Goal: Information Seeking & Learning: Learn about a topic

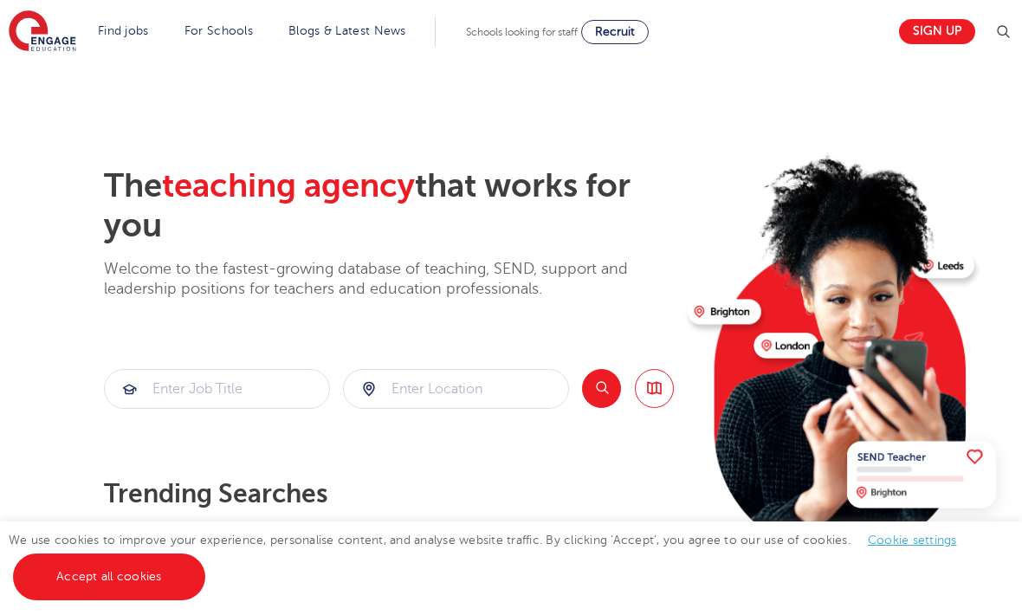
click at [140, 383] on div at bounding box center [217, 389] width 224 height 38
click at [165, 385] on input "search" at bounding box center [217, 389] width 224 height 38
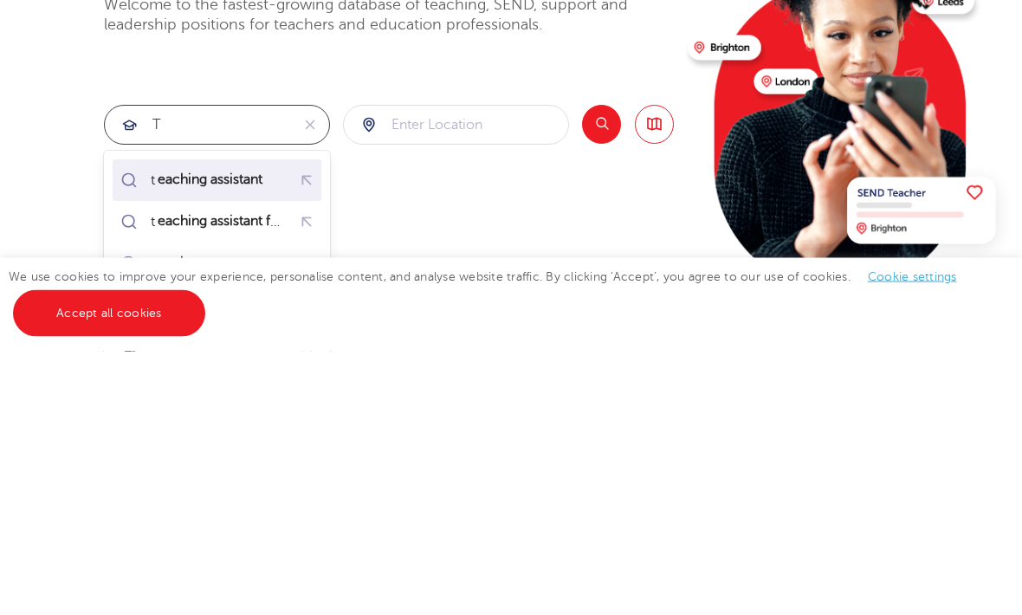
click at [253, 433] on mark "eaching assistant" at bounding box center [210, 443] width 110 height 21
type input "teaching assistant"
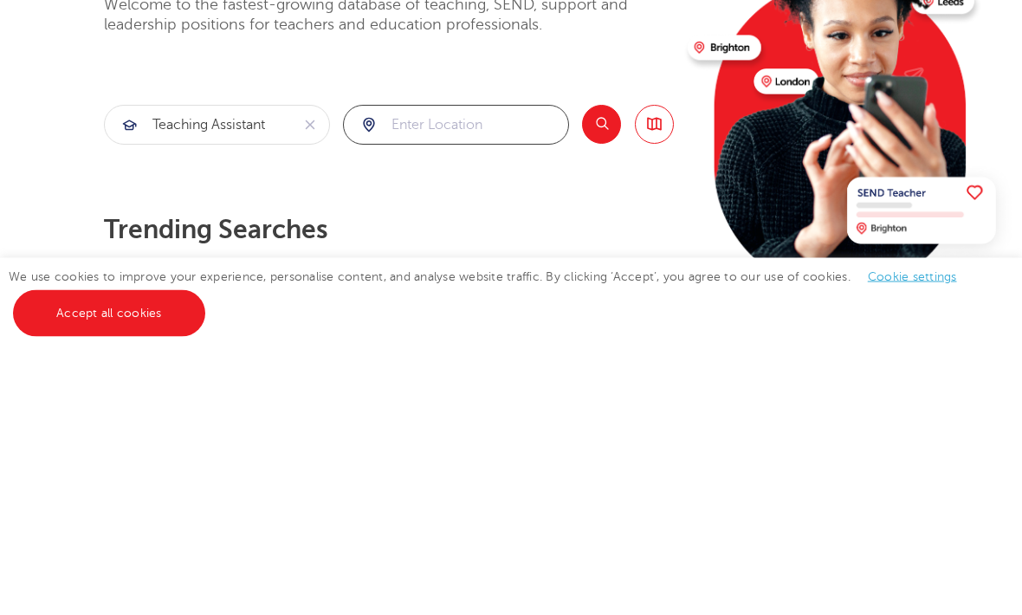
click at [498, 370] on input "search" at bounding box center [456, 389] width 224 height 38
type input "b"
click at [505, 370] on input "search" at bounding box center [456, 389] width 224 height 38
type input "b"
click at [596, 369] on button "Search" at bounding box center [601, 388] width 39 height 39
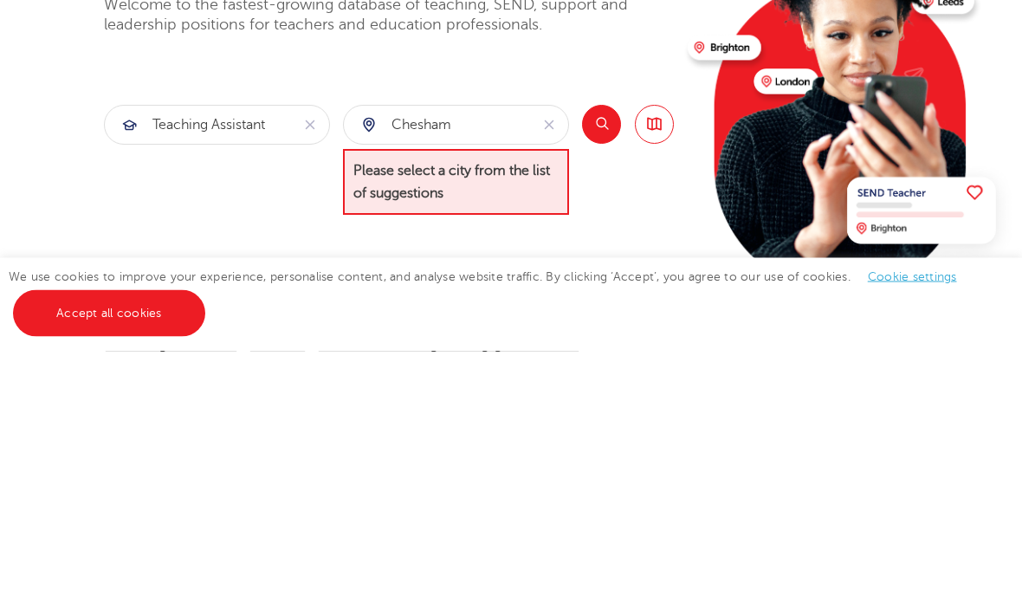
scroll to position [264, 0]
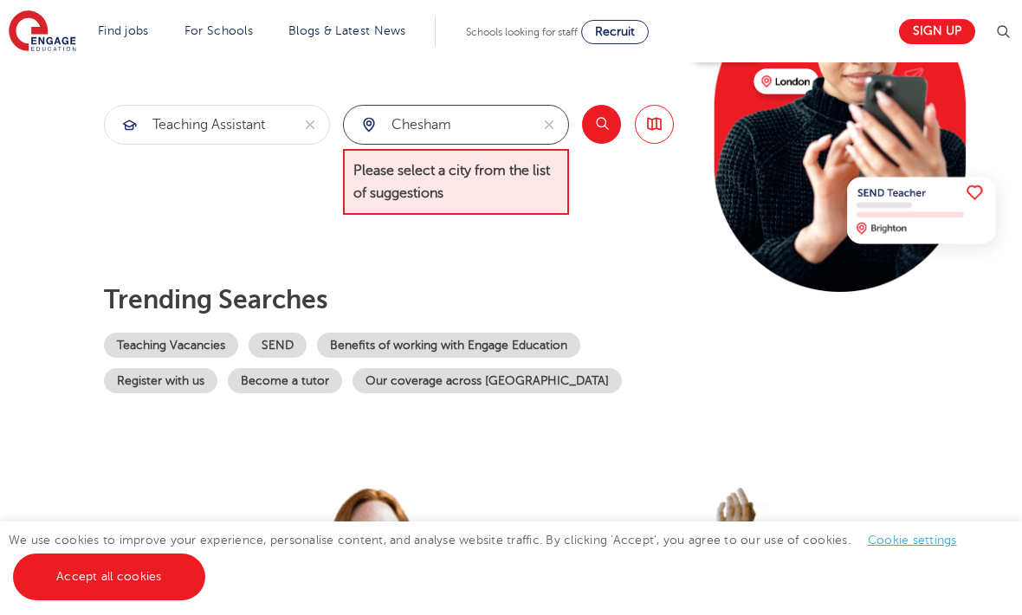
click at [509, 127] on input "chesham" at bounding box center [436, 125] width 185 height 38
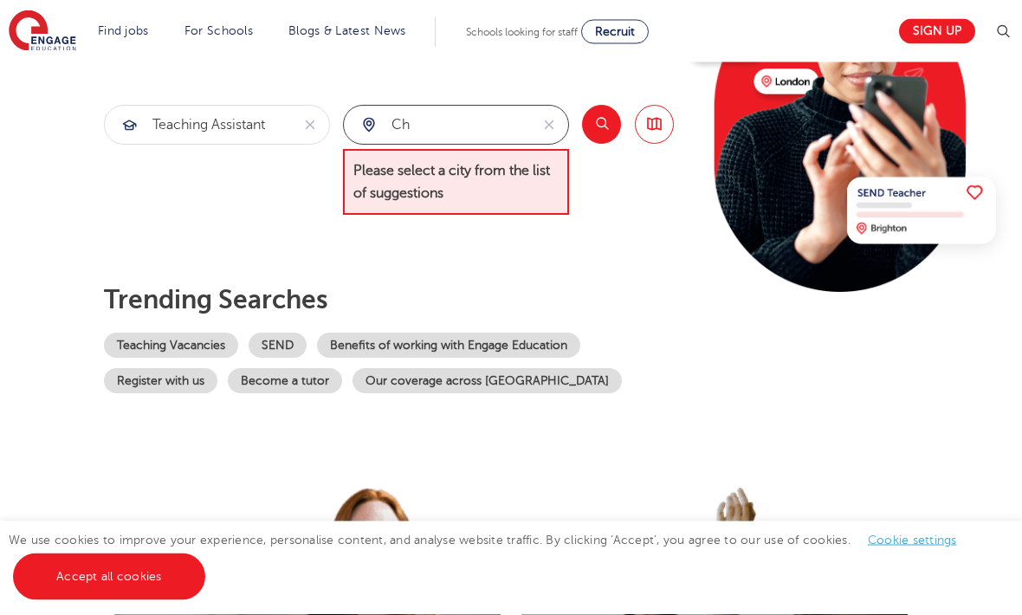
type input "c"
type input "s"
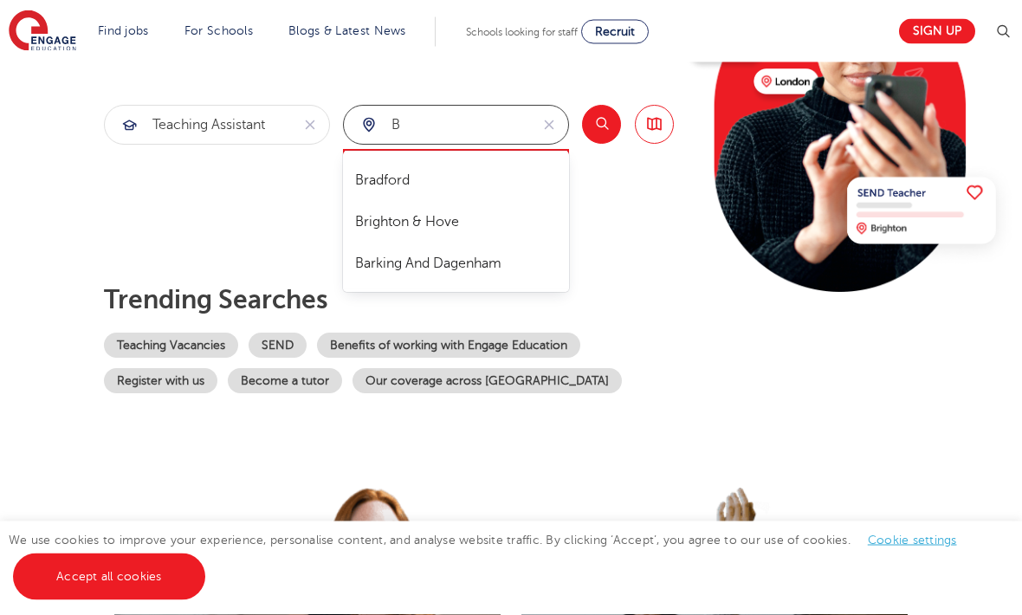
type input "b"
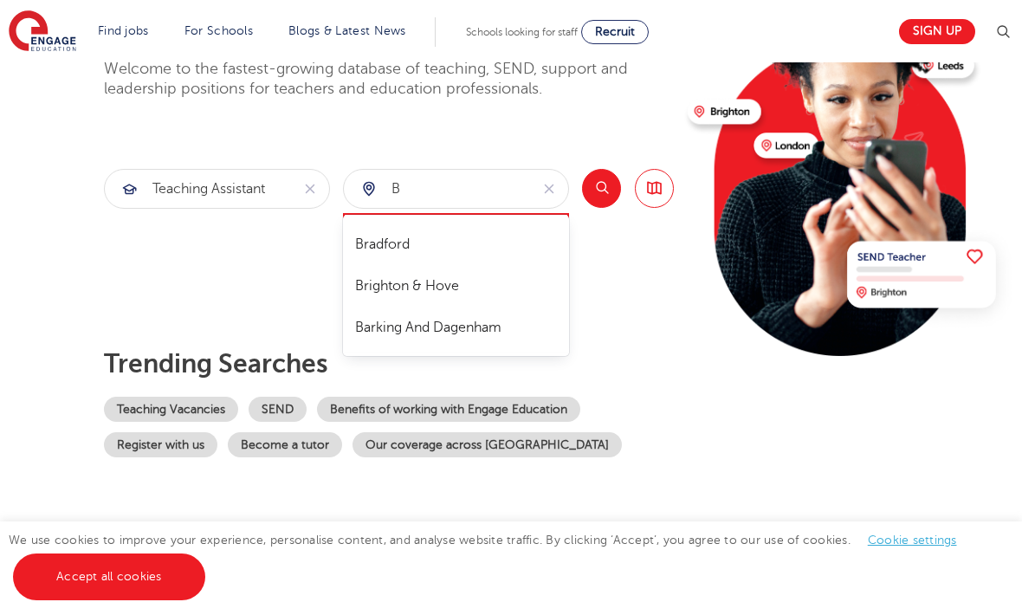
scroll to position [199, 0]
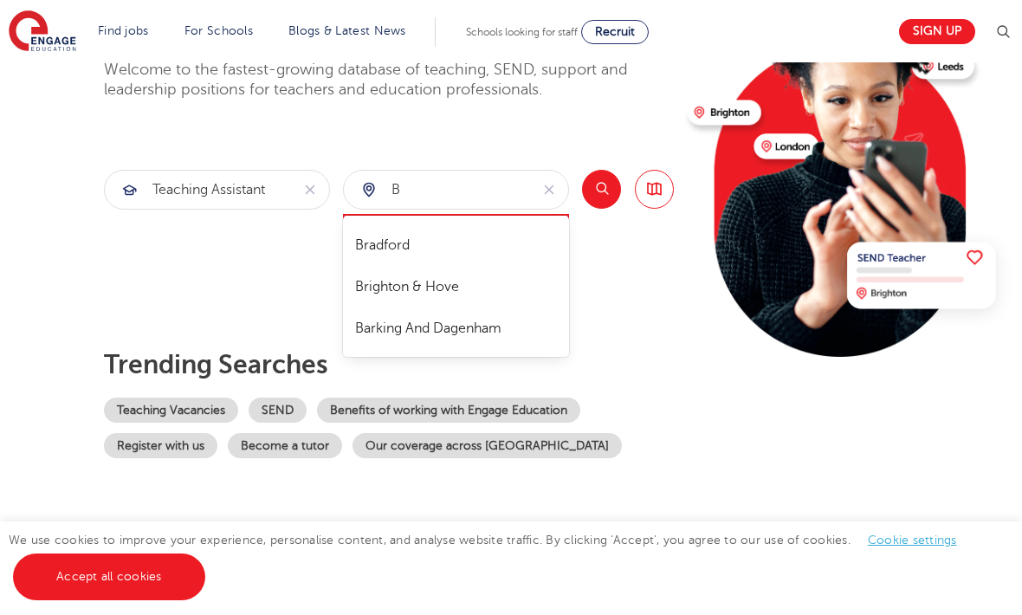
click at [554, 191] on icon "reset" at bounding box center [549, 190] width 17 height 16
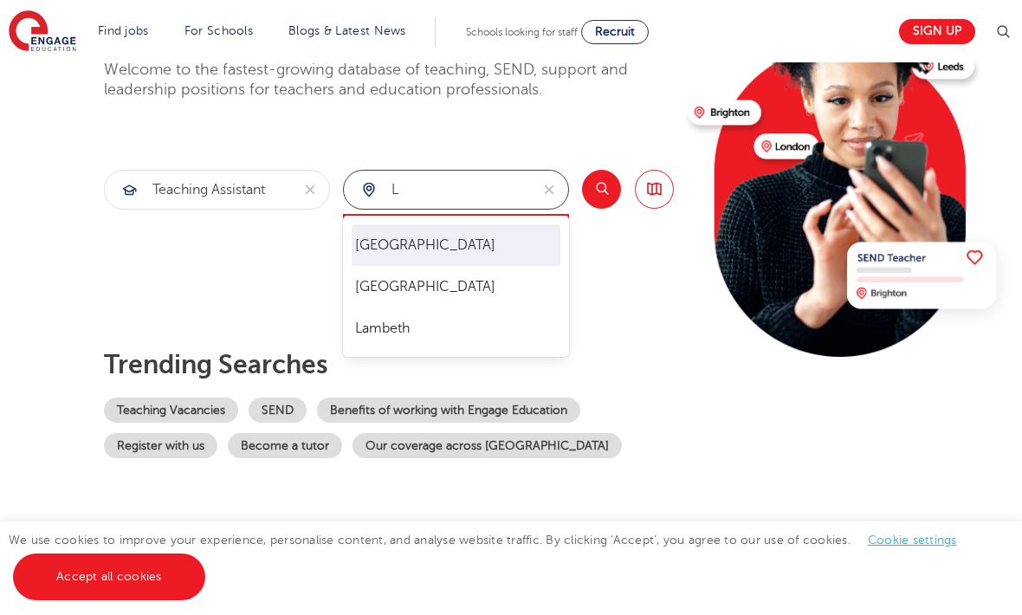
click at [471, 240] on li "[GEOGRAPHIC_DATA]" at bounding box center [457, 245] width 210 height 42
type input "[GEOGRAPHIC_DATA]"
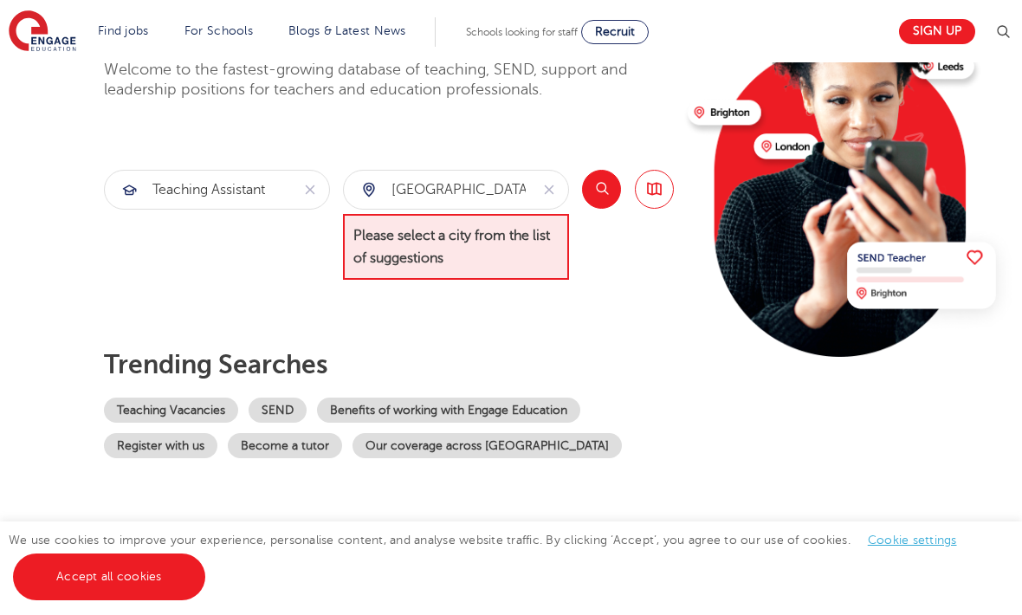
click at [607, 191] on button "Search" at bounding box center [601, 189] width 39 height 39
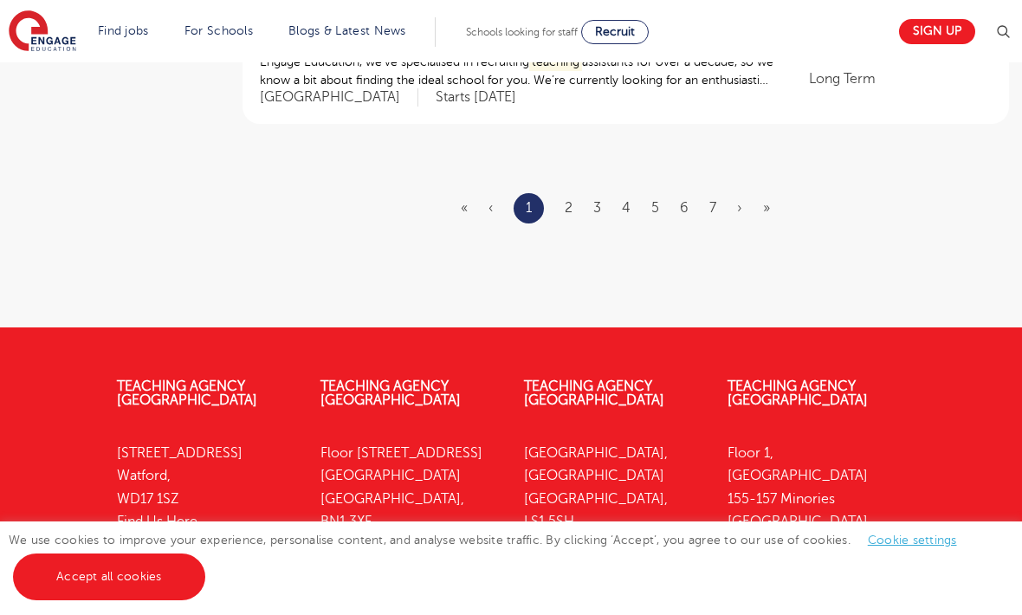
scroll to position [2244, 0]
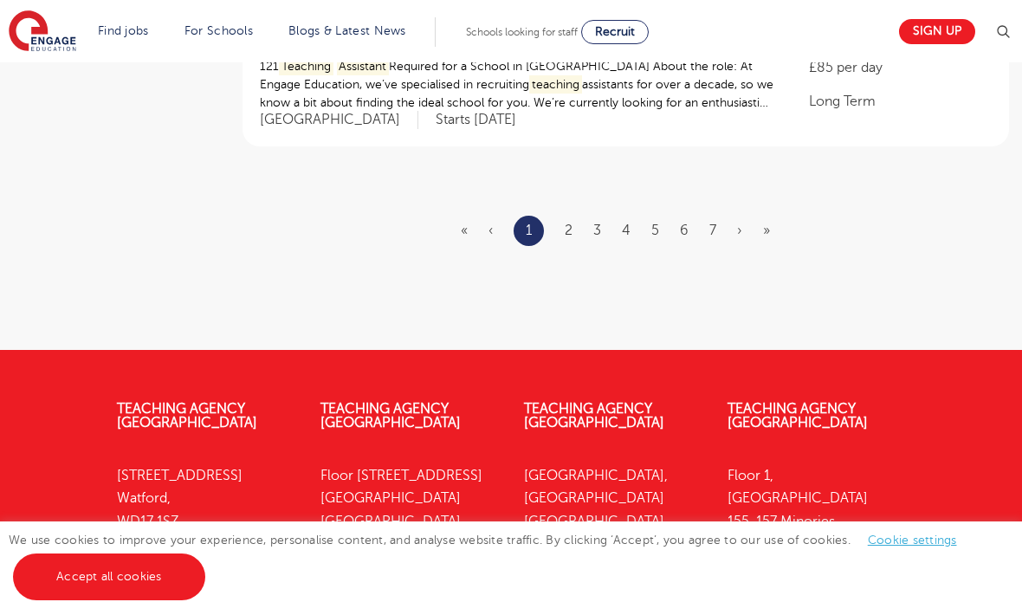
click at [576, 216] on ul "« ‹ 1 2 3 4 5 6 7 › »" at bounding box center [626, 231] width 330 height 30
click at [566, 223] on link "2" at bounding box center [569, 231] width 8 height 16
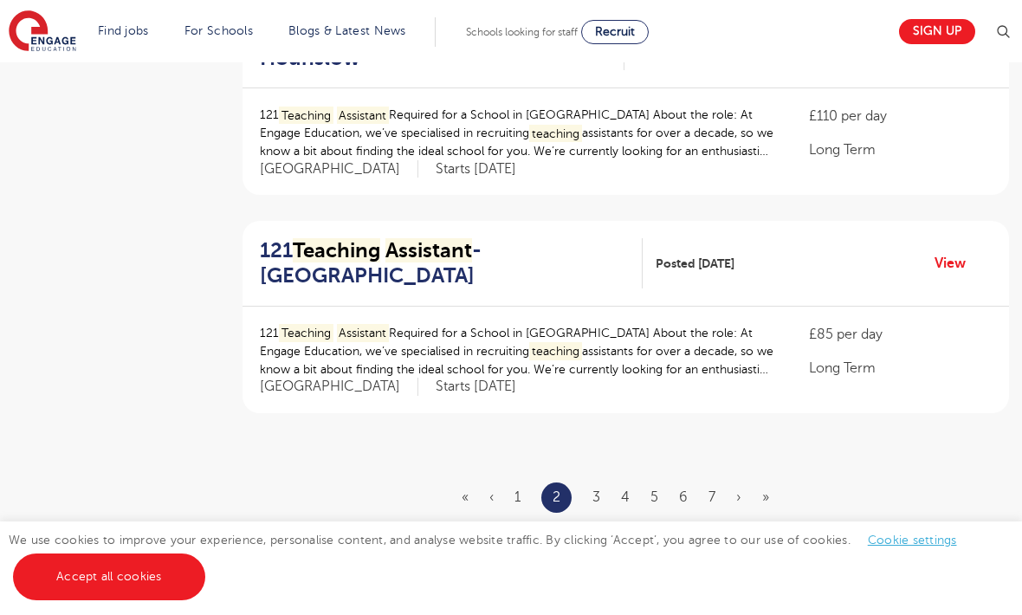
scroll to position [2071, 0]
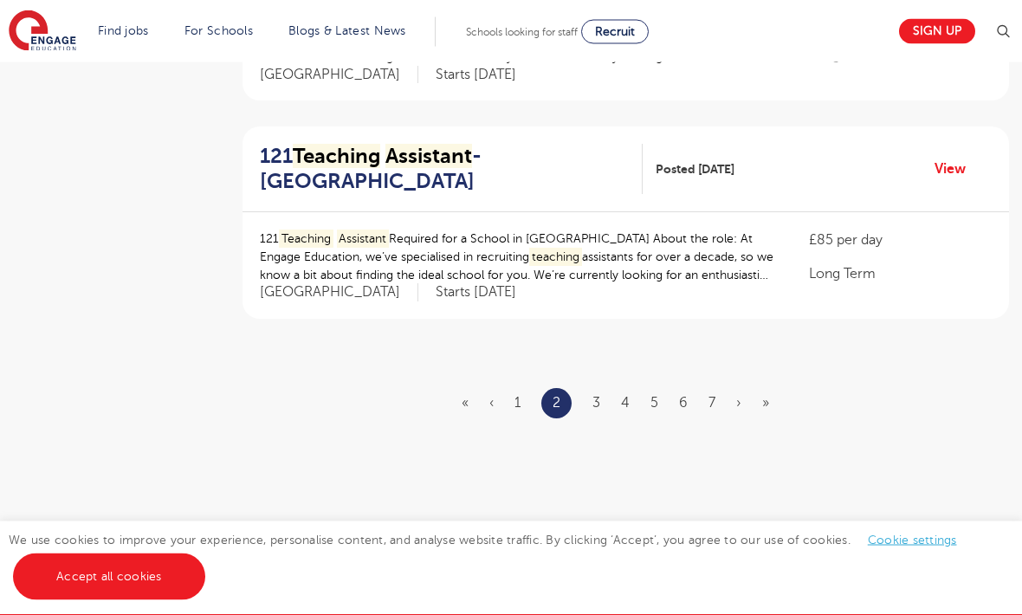
click at [599, 396] on link "3" at bounding box center [597, 404] width 8 height 16
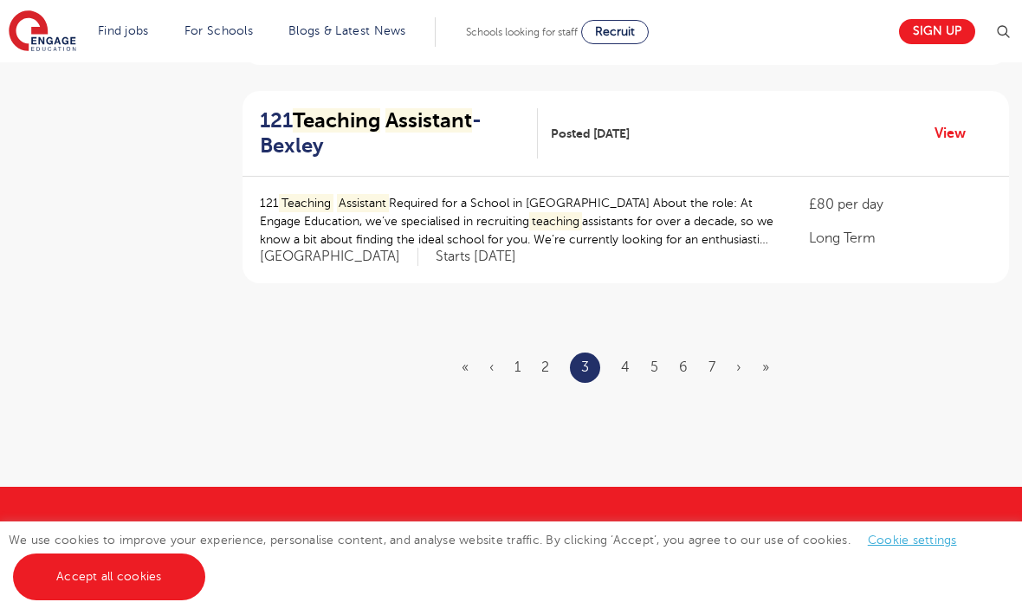
scroll to position [2108, 0]
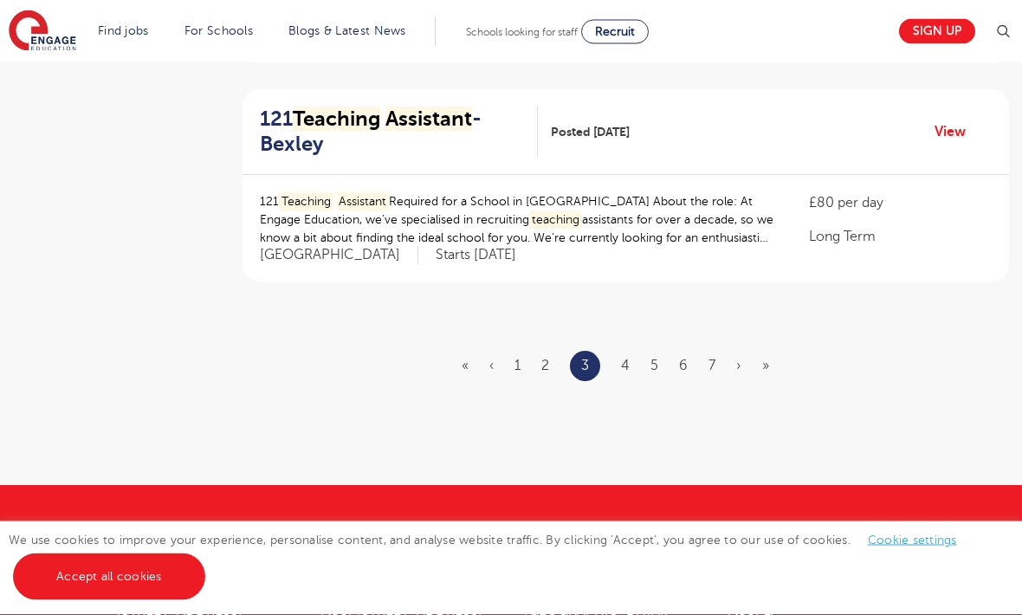
click at [626, 359] on link "4" at bounding box center [625, 367] width 9 height 16
